Goal: Navigation & Orientation: Find specific page/section

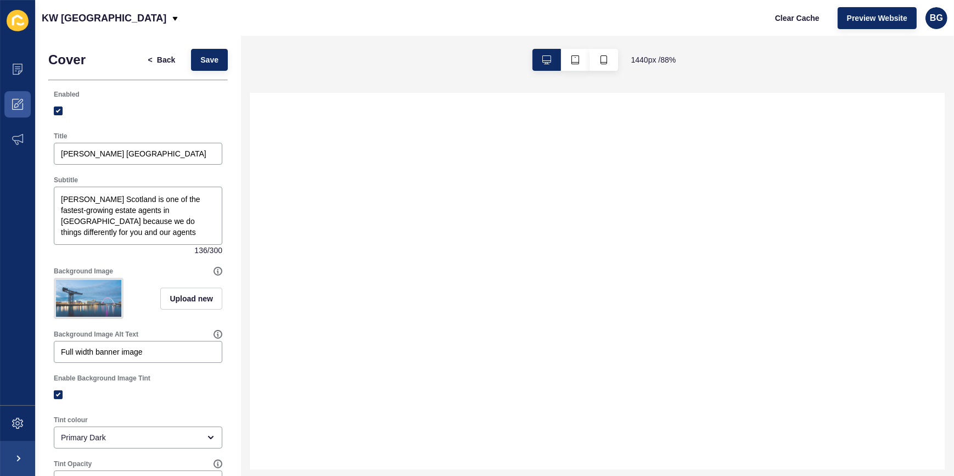
select select
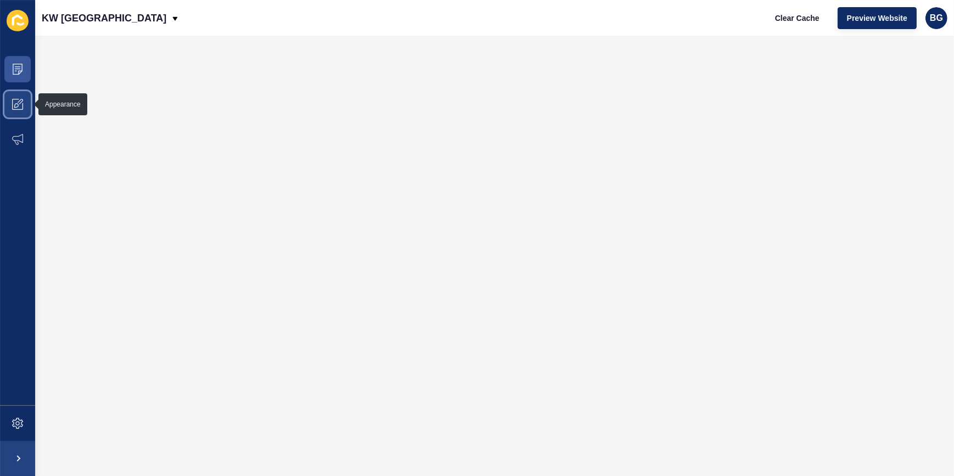
click at [9, 103] on span at bounding box center [17, 104] width 35 height 35
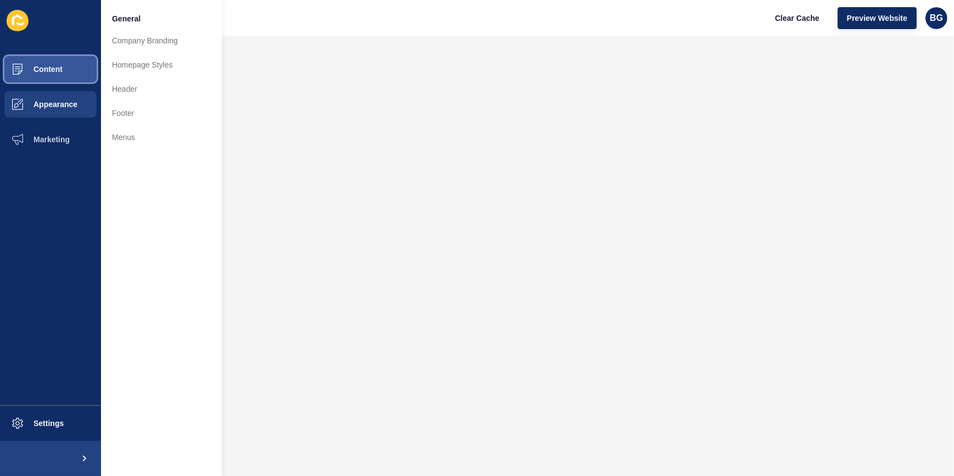
click at [43, 67] on span "Content" at bounding box center [30, 69] width 64 height 9
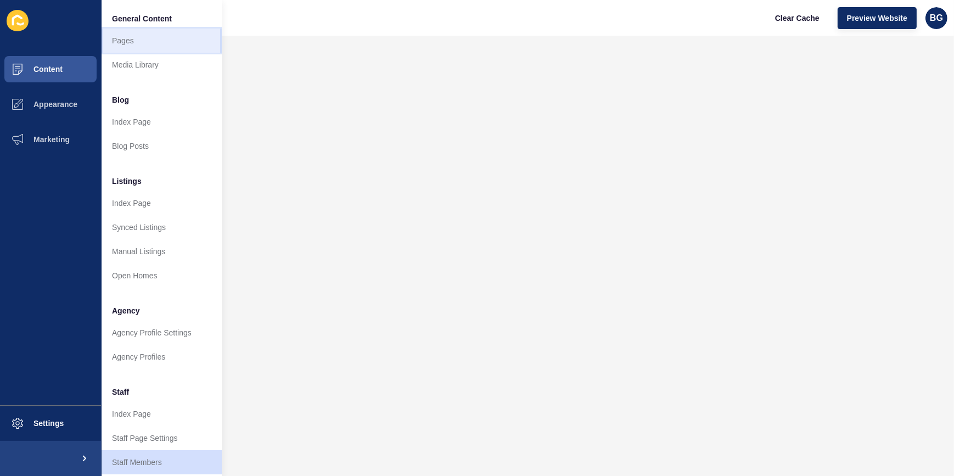
click at [130, 36] on link "Pages" at bounding box center [161, 41] width 121 height 24
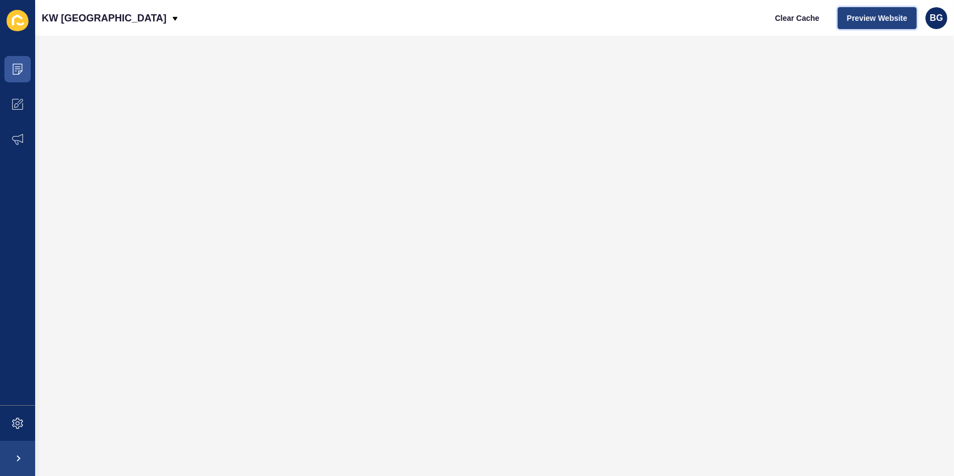
click at [874, 18] on span "Preview Website" at bounding box center [877, 18] width 60 height 11
click at [19, 69] on icon at bounding box center [17, 69] width 5 height 1
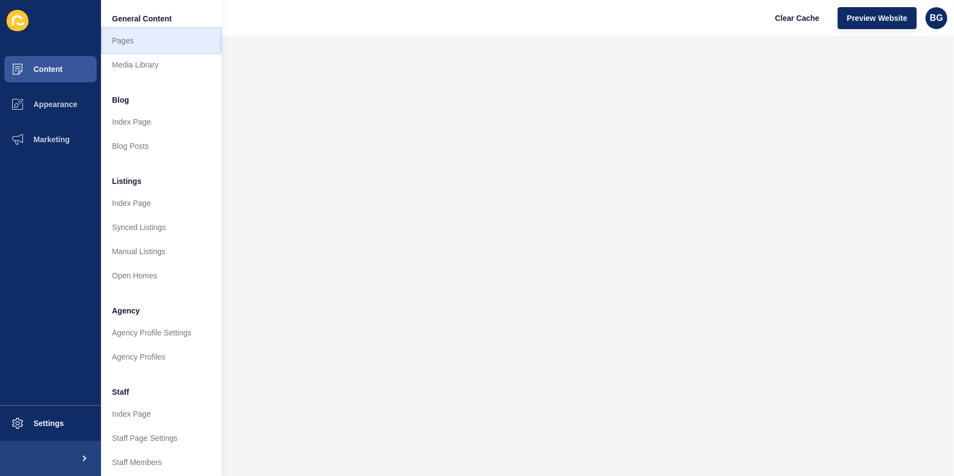
click at [121, 38] on link "Pages" at bounding box center [161, 41] width 121 height 24
